Goal: Task Accomplishment & Management: Complete application form

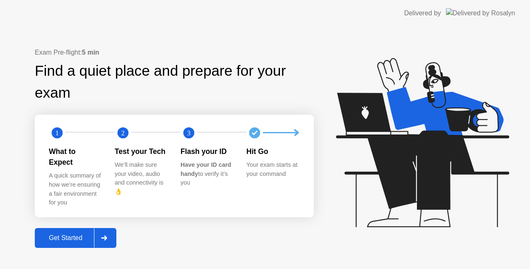
click at [77, 234] on div "Get Started" at bounding box center [65, 237] width 57 height 7
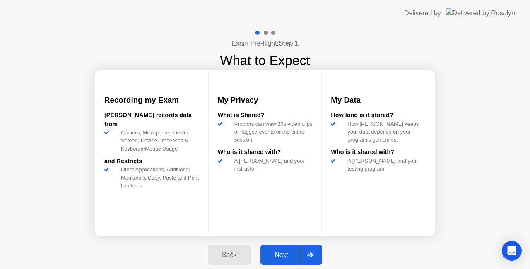
click at [280, 257] on div "Next" at bounding box center [281, 254] width 37 height 7
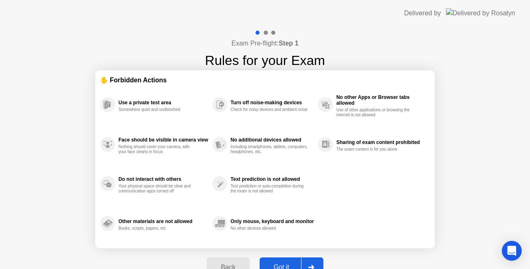
click at [286, 262] on button "Got it" at bounding box center [292, 268] width 64 height 20
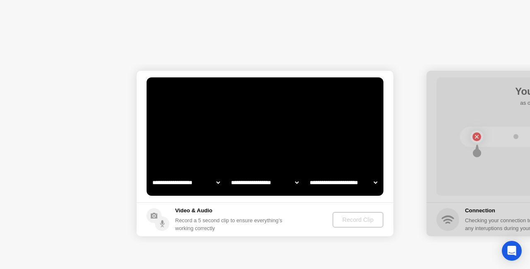
select select "**********"
select select "*******"
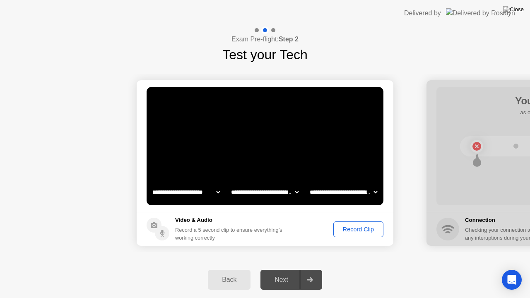
click at [352, 236] on button "Record Clip" at bounding box center [358, 230] width 50 height 16
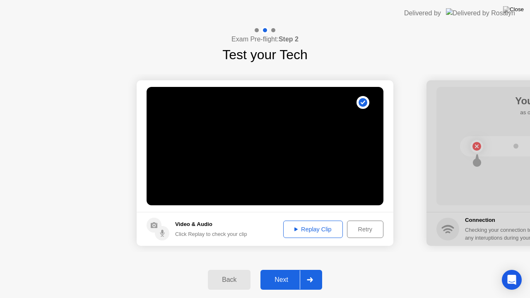
click at [280, 269] on div "Next" at bounding box center [281, 279] width 37 height 7
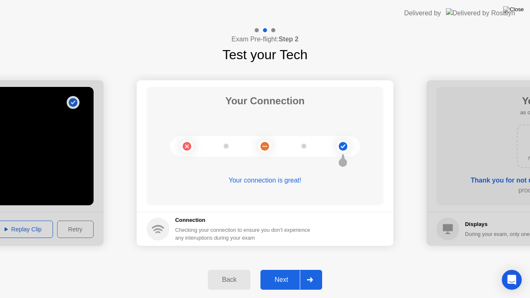
click at [289, 269] on div "Next" at bounding box center [281, 279] width 37 height 7
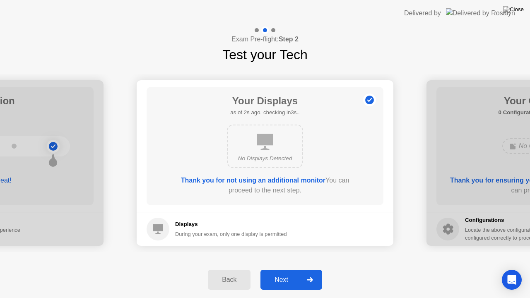
click at [289, 269] on div "Next" at bounding box center [281, 279] width 37 height 7
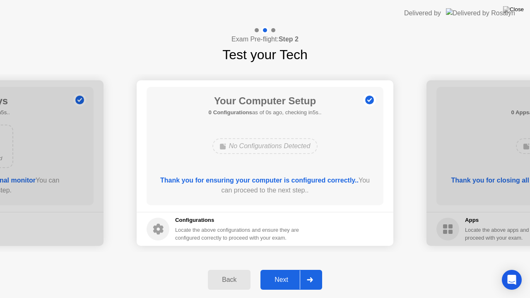
click at [289, 269] on div "Next" at bounding box center [281, 279] width 37 height 7
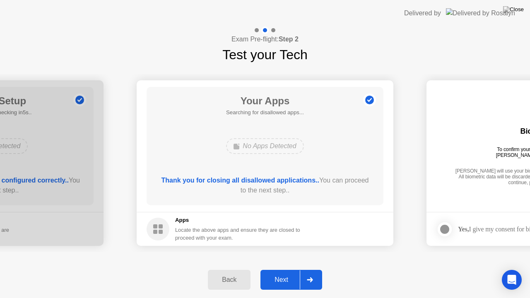
click at [289, 269] on div "Next" at bounding box center [281, 279] width 37 height 7
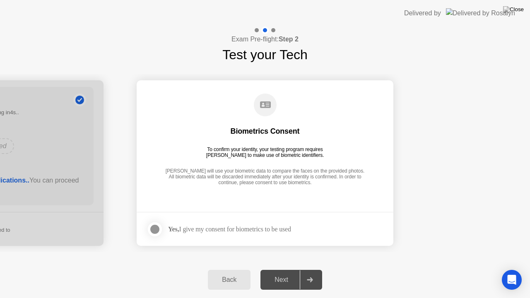
click at [162, 236] on label at bounding box center [158, 229] width 22 height 17
click at [290, 269] on button "Next" at bounding box center [292, 280] width 62 height 20
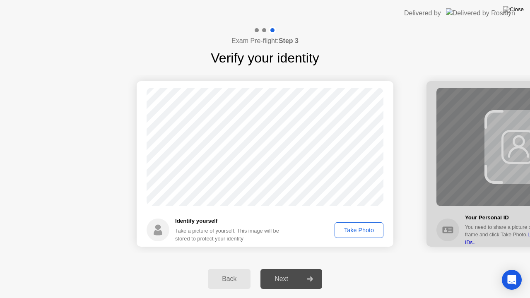
click at [358, 232] on div "Take Photo" at bounding box center [359, 230] width 43 height 7
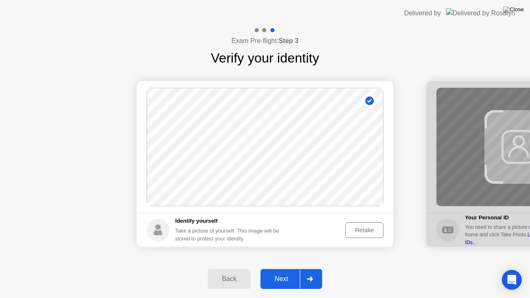
click at [287, 269] on div "Next" at bounding box center [281, 278] width 37 height 7
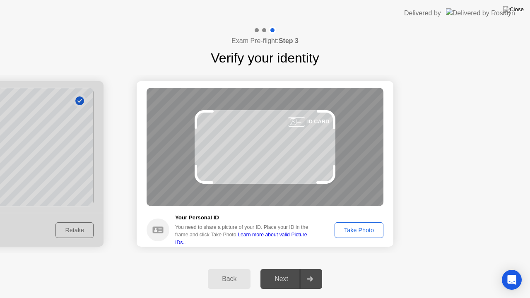
click at [360, 232] on div "Take Photo" at bounding box center [359, 230] width 43 height 7
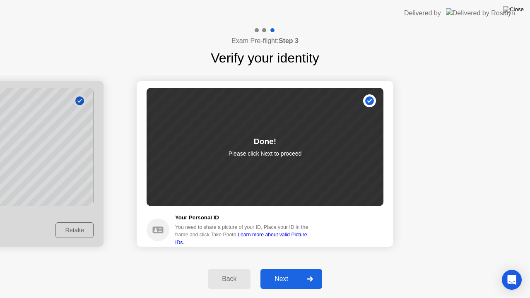
click at [292, 269] on button "Next" at bounding box center [292, 279] width 62 height 20
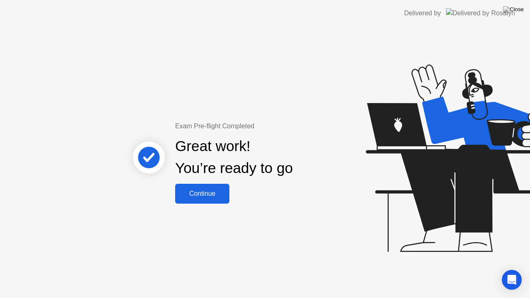
click at [221, 197] on div "Continue" at bounding box center [202, 193] width 49 height 7
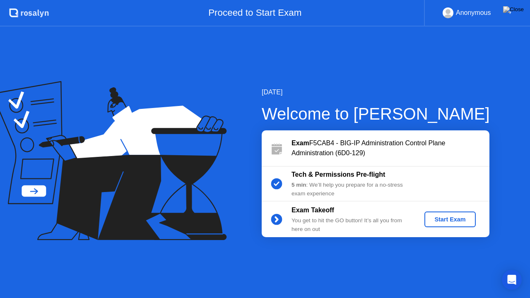
click at [437, 212] on button "Start Exam" at bounding box center [450, 220] width 51 height 16
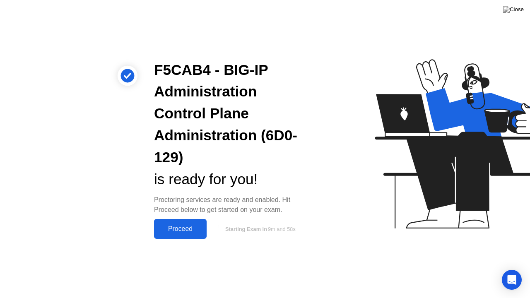
click at [193, 232] on div "Proceed" at bounding box center [181, 228] width 48 height 7
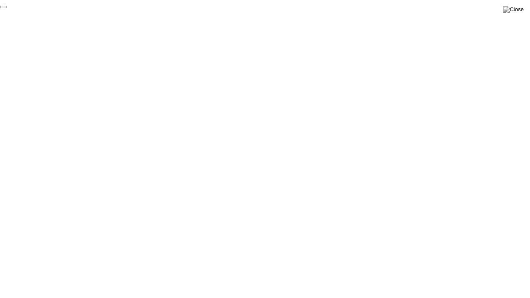
click div "End Proctoring Session"
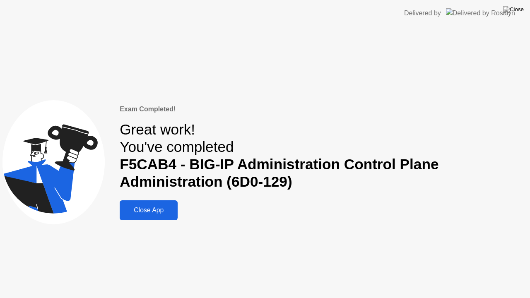
click at [165, 214] on div "Close App" at bounding box center [148, 210] width 53 height 7
